Goal: Check status: Check status

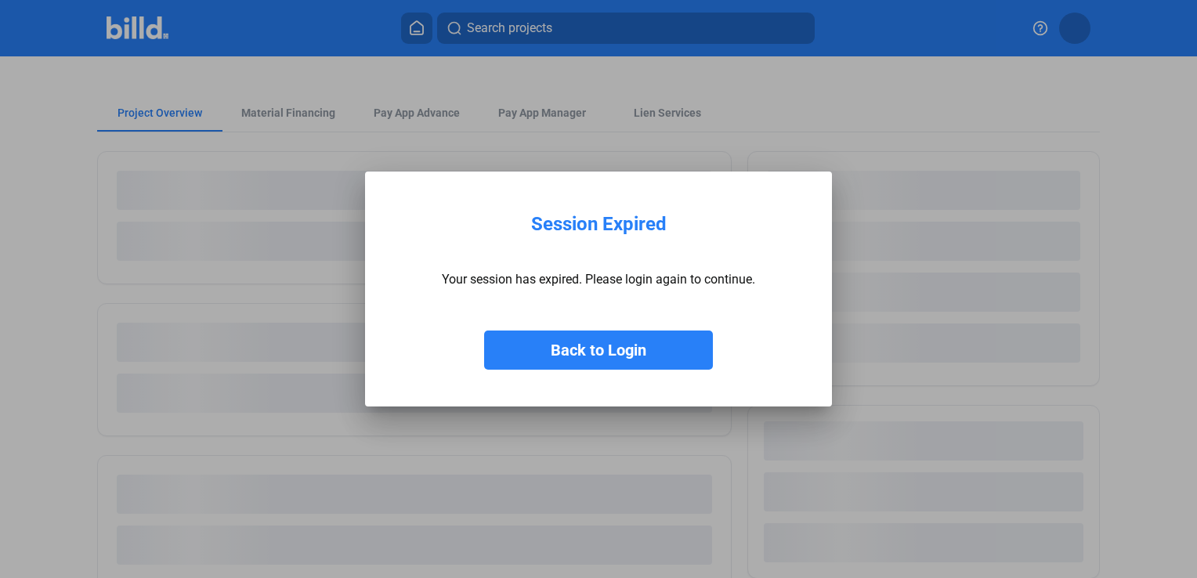
click at [633, 356] on button "Back to Login" at bounding box center [598, 350] width 229 height 39
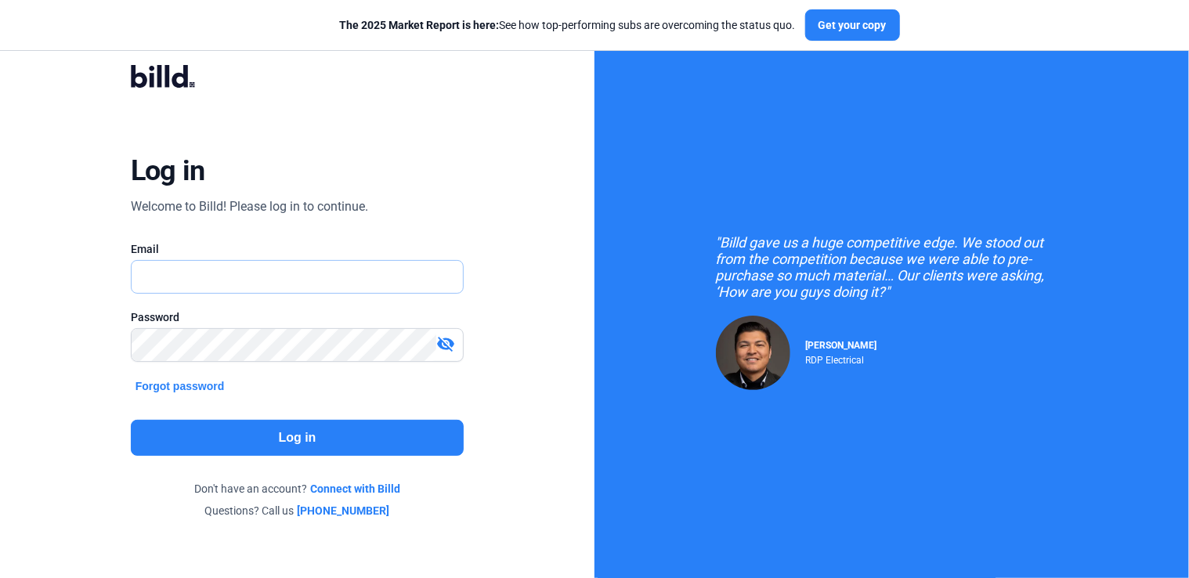
click at [238, 282] on input "text" at bounding box center [298, 277] width 332 height 32
type input "[PERSON_NAME][EMAIL_ADDRESS][DOMAIN_NAME]"
click at [266, 439] on button "Log in" at bounding box center [298, 438] width 334 height 36
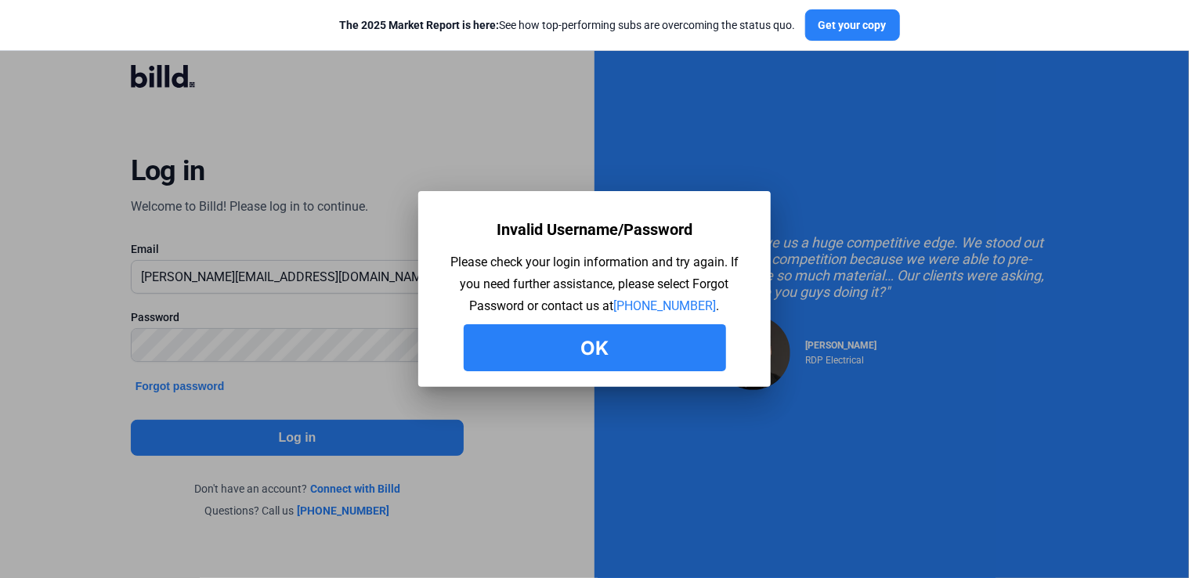
click at [639, 346] on button "Ok" at bounding box center [595, 347] width 262 height 47
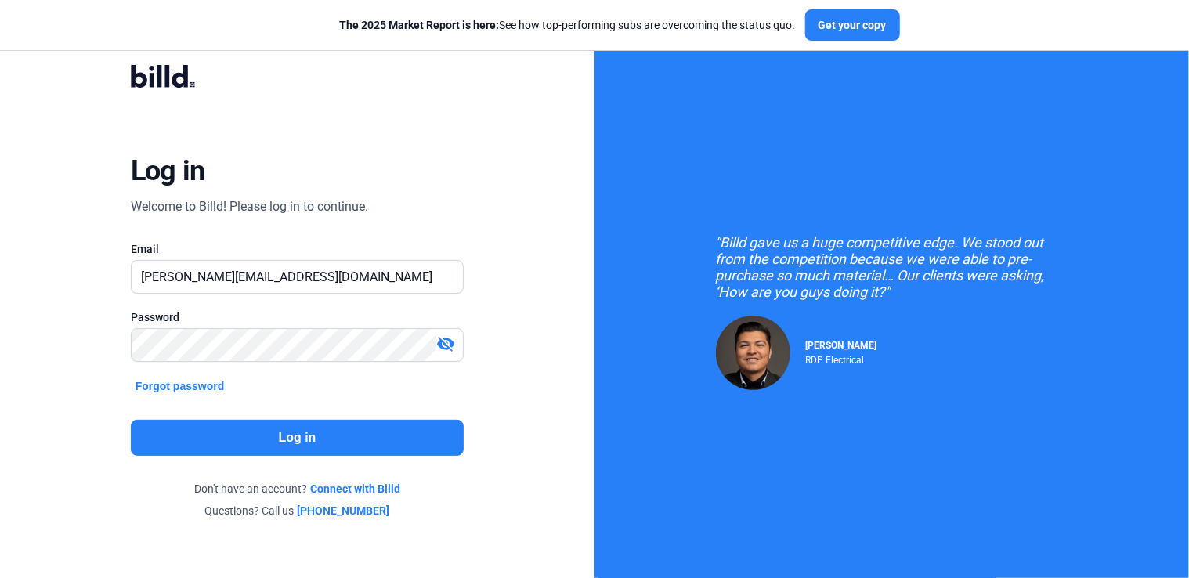
click at [440, 347] on mat-icon "visibility_off" at bounding box center [445, 344] width 19 height 19
click at [326, 437] on button "Log in" at bounding box center [298, 438] width 334 height 36
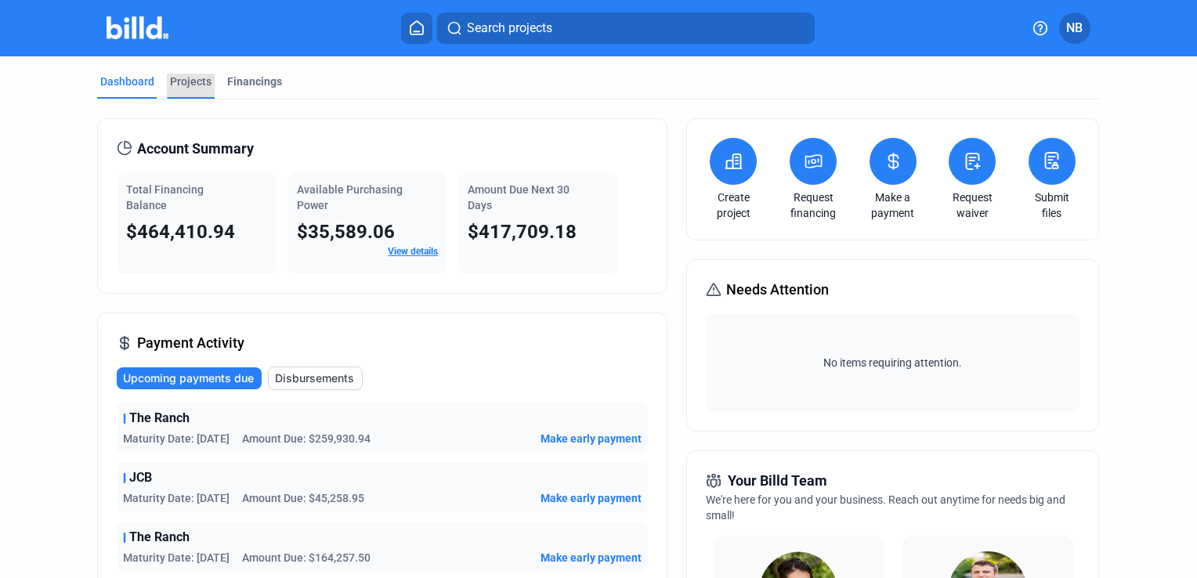
click at [182, 90] on div "Projects" at bounding box center [191, 86] width 48 height 25
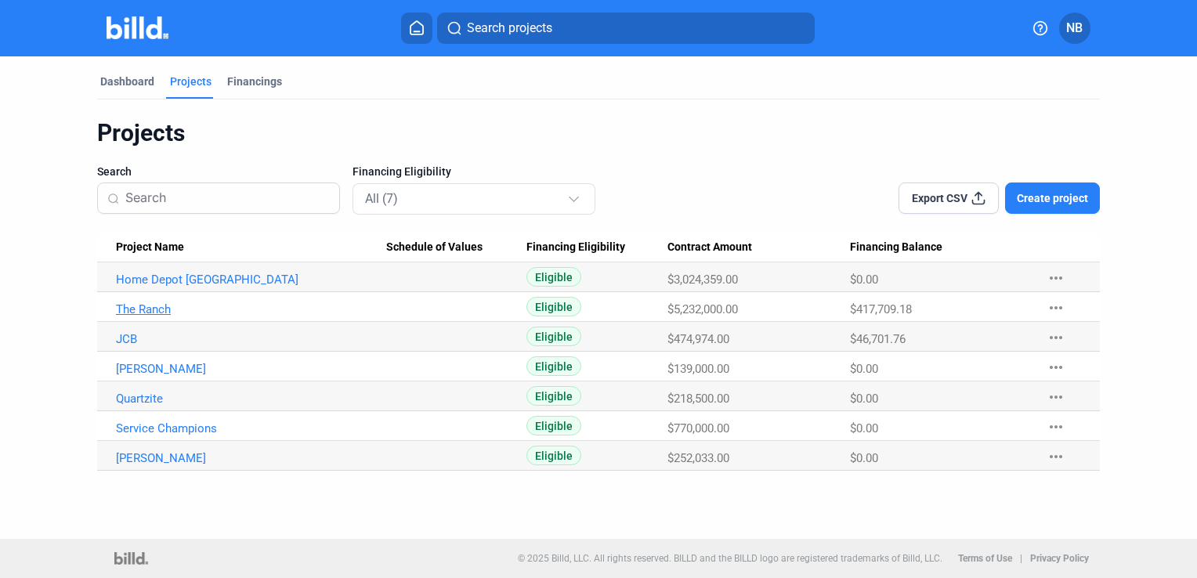
click at [157, 287] on link "The Ranch" at bounding box center [251, 280] width 270 height 14
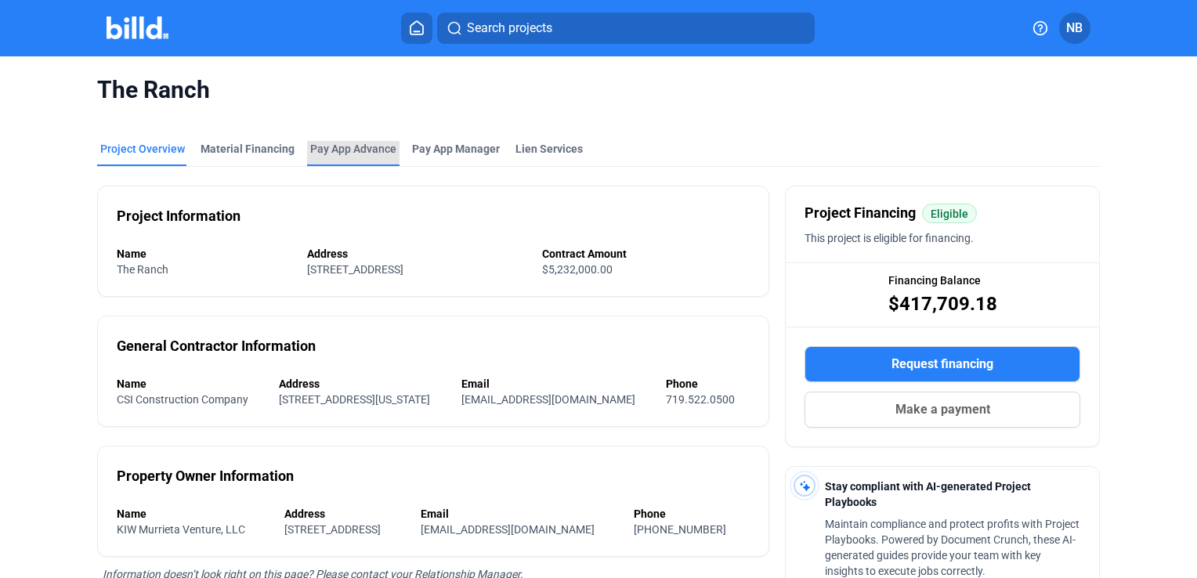
click at [366, 148] on div "Pay App Advance" at bounding box center [353, 149] width 86 height 16
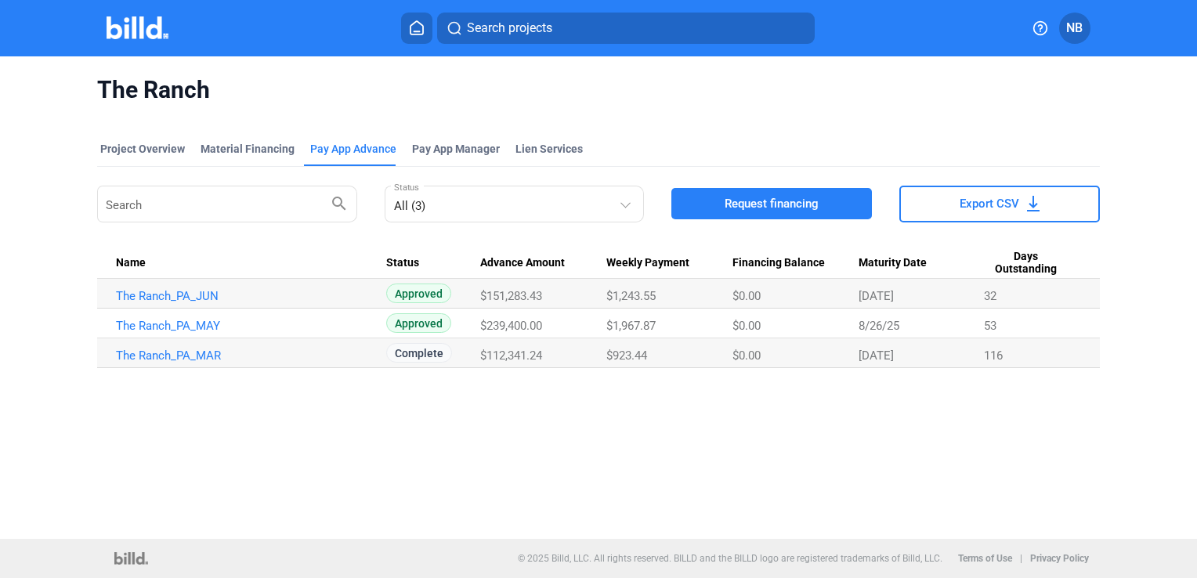
drag, startPoint x: 766, startPoint y: 457, endPoint x: 760, endPoint y: 465, distance: 10.2
click at [766, 458] on div "The Ranch Project Overview Material Financing Pay App Advance Pay App Manager L…" at bounding box center [598, 297] width 1197 height 483
click at [191, 303] on link "The Ranch_PA_MAY" at bounding box center [251, 296] width 270 height 14
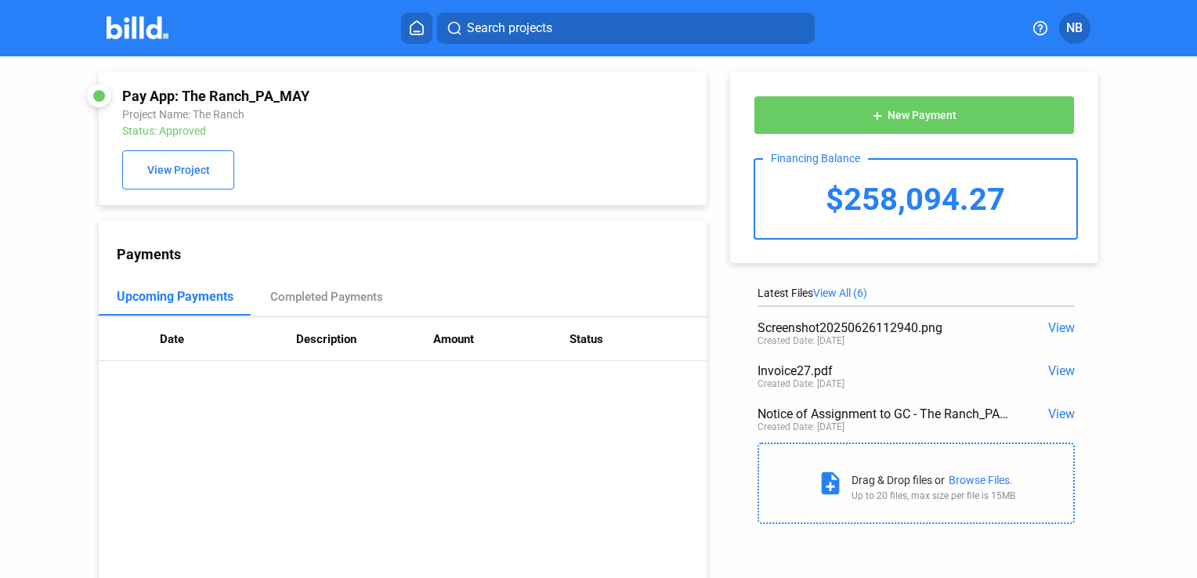
click at [899, 41] on div "Search projects" at bounding box center [608, 28] width 814 height 31
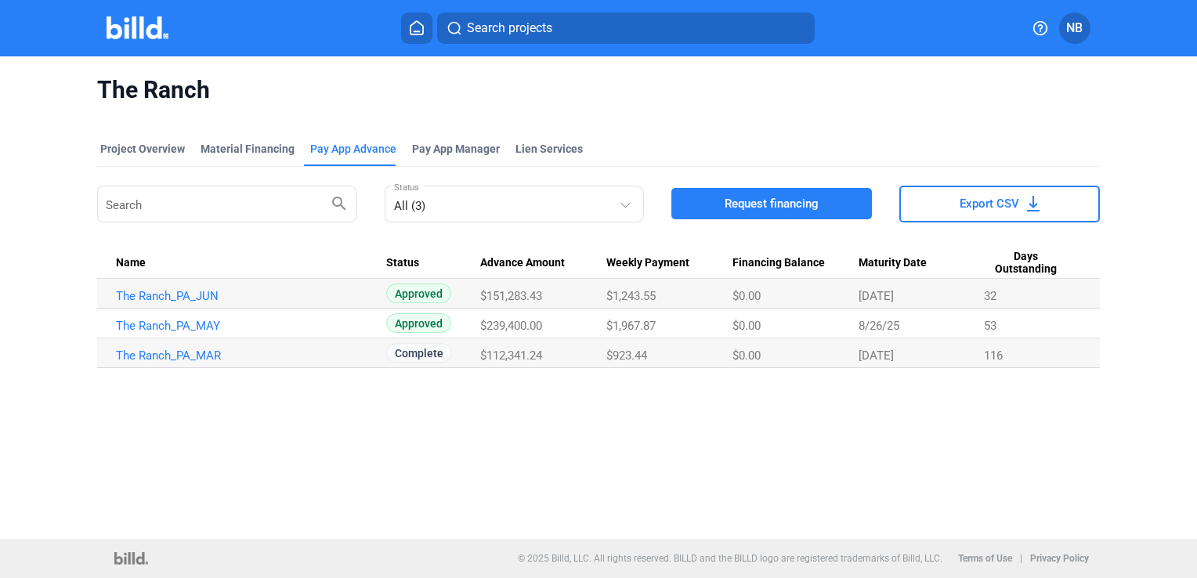
drag, startPoint x: 902, startPoint y: 324, endPoint x: 851, endPoint y: 318, distance: 51.3
click at [851, 318] on tr "The Ranch_PA_MAY Approved $239,400.00 $1,967.87 $0.00 [DATE] 53" at bounding box center [598, 324] width 1003 height 30
drag, startPoint x: 851, startPoint y: 318, endPoint x: 919, endPoint y: 306, distance: 69.3
click at [919, 306] on Date "[DATE]" at bounding box center [921, 294] width 125 height 30
drag, startPoint x: 910, startPoint y: 294, endPoint x: 797, endPoint y: 293, distance: 113.6
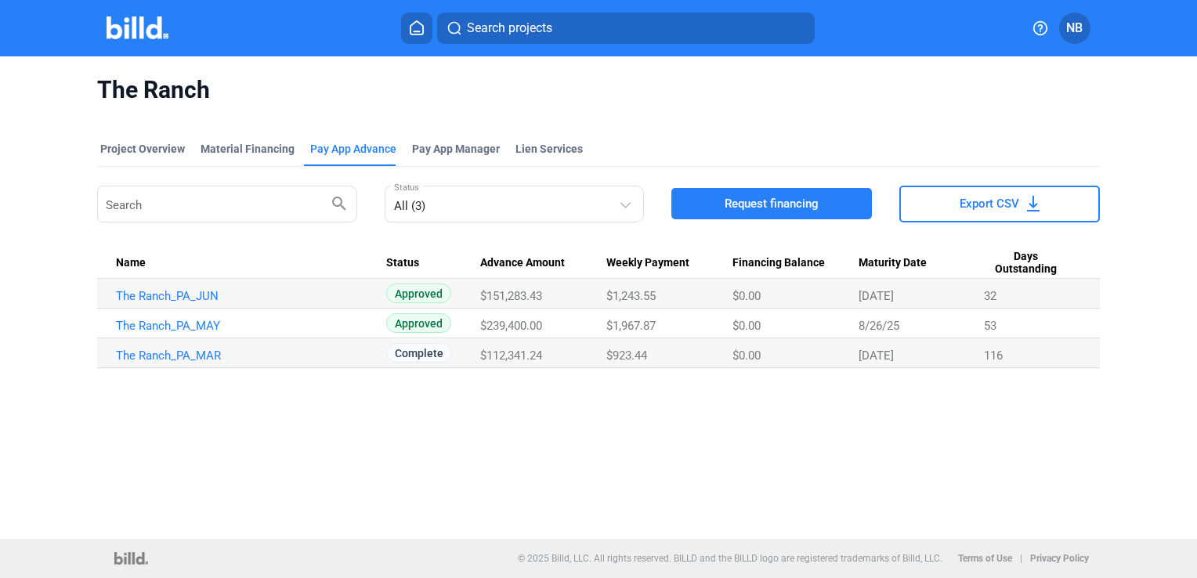
click at [797, 293] on tr "The Ranch_PA_JUN Approved $151,283.43 $1,243.55 $0.00 [DATE] 32" at bounding box center [598, 294] width 1003 height 30
click at [124, 144] on div "Project Overview" at bounding box center [142, 149] width 85 height 16
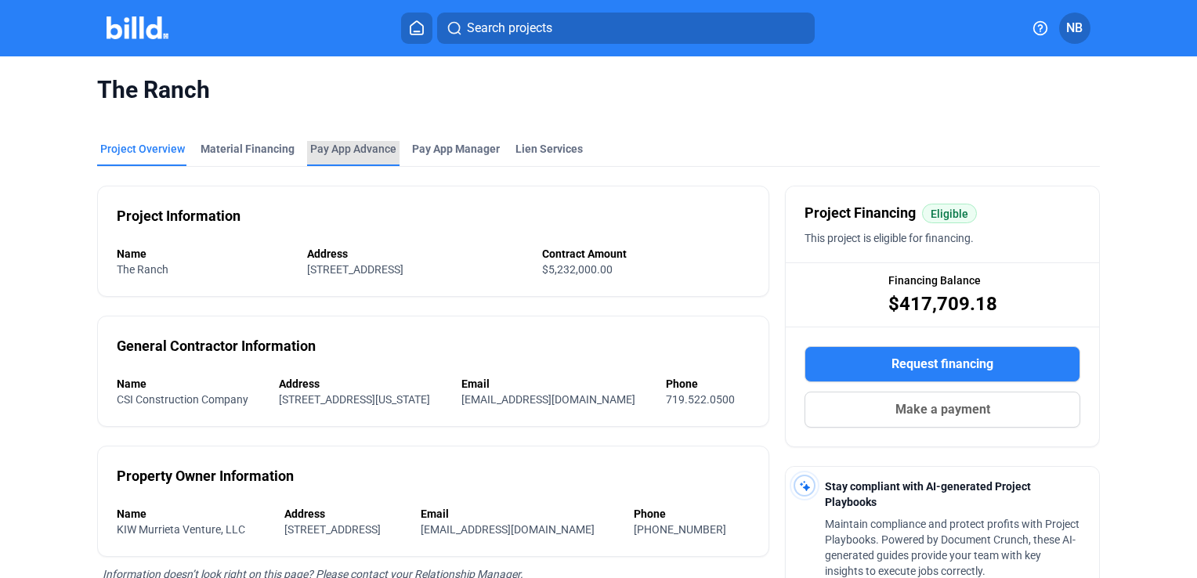
click at [349, 149] on div "Pay App Advance" at bounding box center [353, 149] width 86 height 16
